Goal: Find specific page/section: Find specific page/section

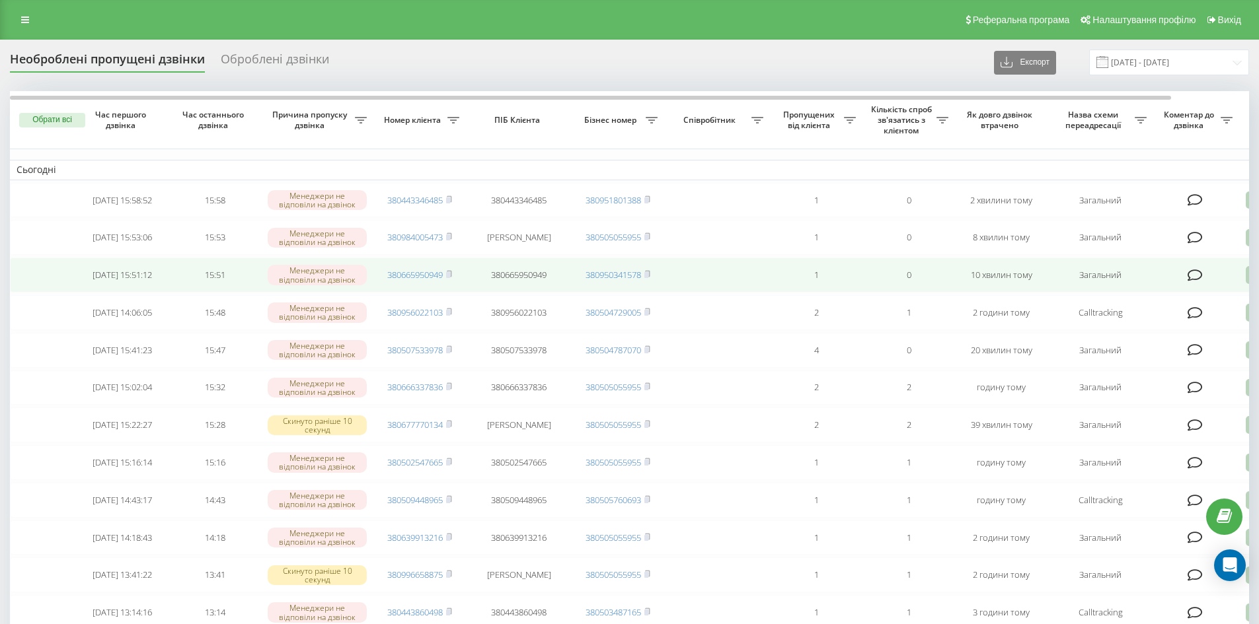
drag, startPoint x: 452, startPoint y: 361, endPoint x: 351, endPoint y: 270, distance: 135.7
click at [452, 353] on icon at bounding box center [449, 350] width 6 height 8
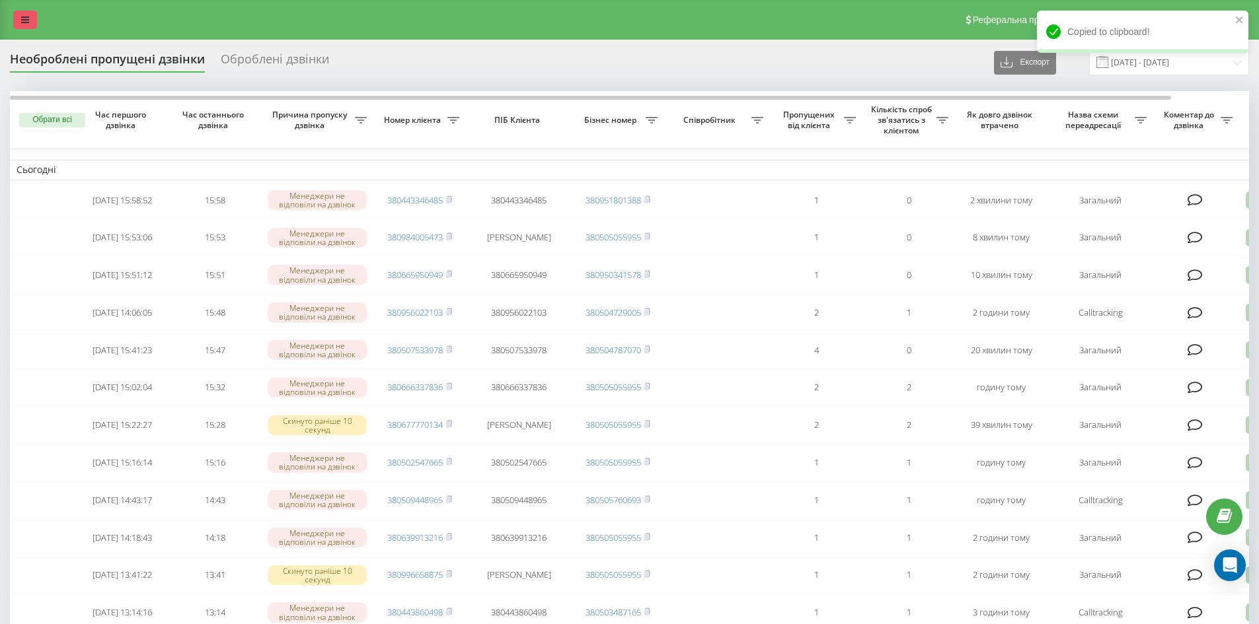
click at [32, 19] on link at bounding box center [25, 20] width 24 height 18
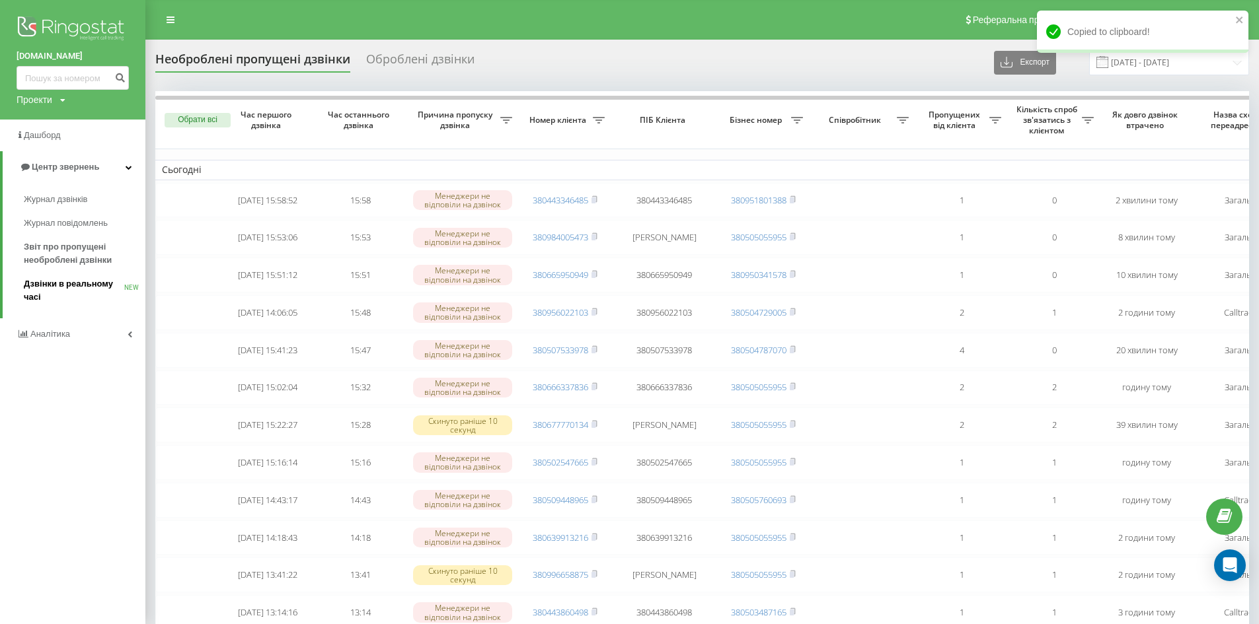
click at [69, 283] on span "Дзвінки в реальному часі" at bounding box center [74, 290] width 100 height 26
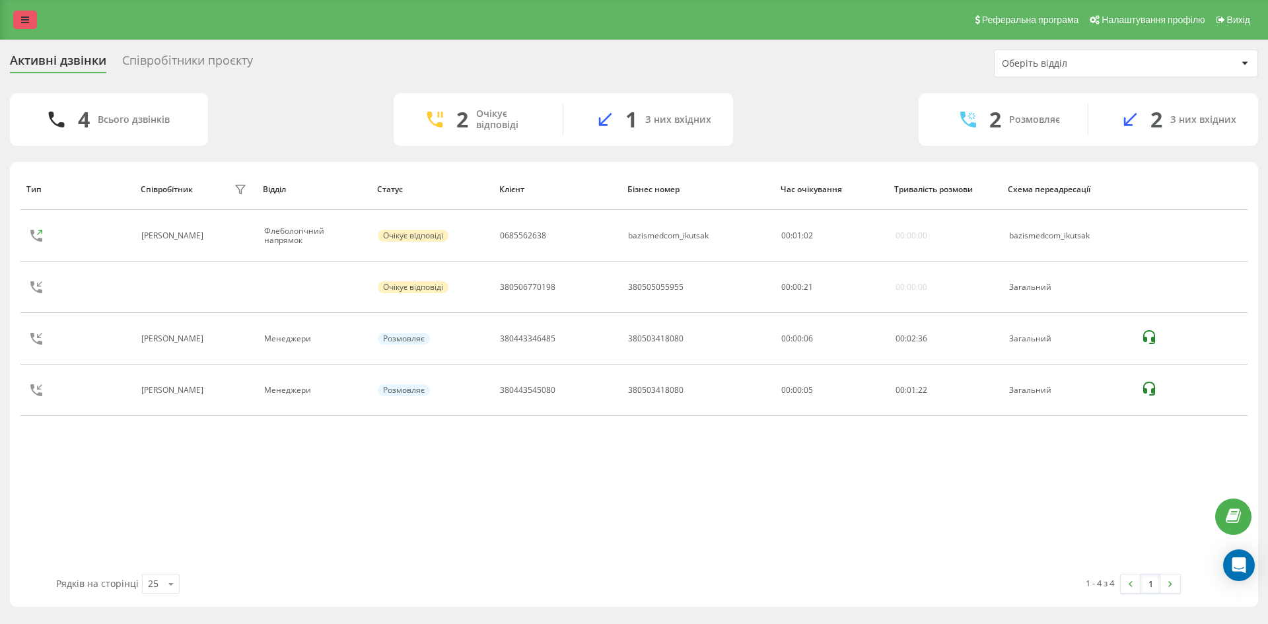
click at [13, 15] on link at bounding box center [25, 20] width 24 height 18
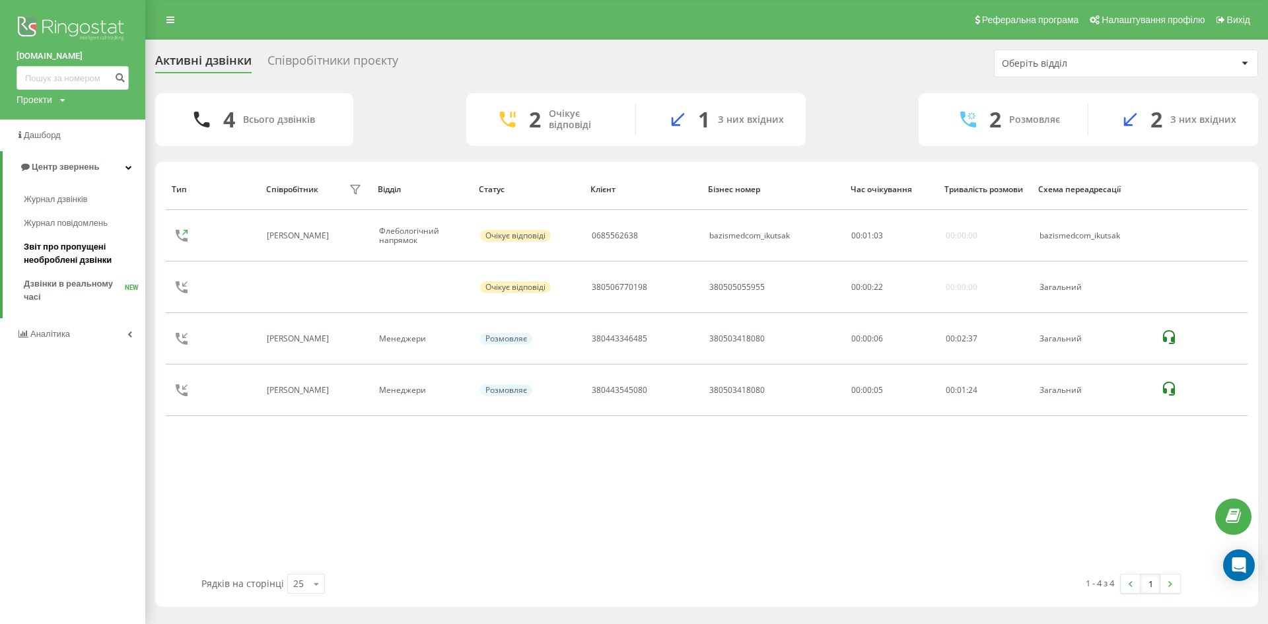
click at [55, 262] on span "Звіт про пропущені необроблені дзвінки" at bounding box center [81, 253] width 115 height 26
